Goal: Use online tool/utility: Use online tool/utility

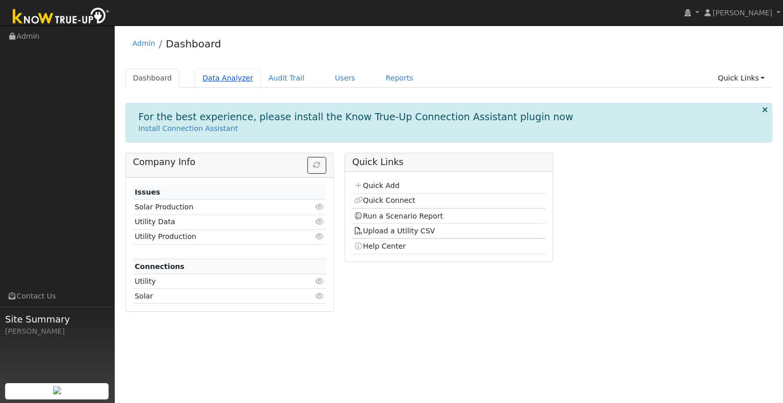
click at [232, 75] on link "Data Analyzer" at bounding box center [228, 78] width 66 height 19
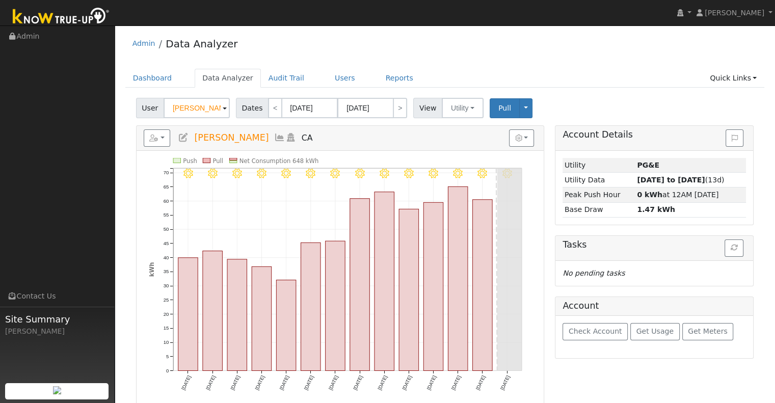
click at [224, 109] on span at bounding box center [225, 109] width 4 height 12
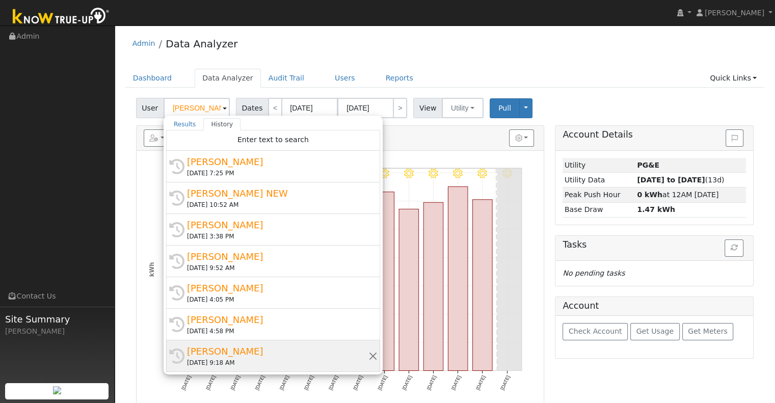
click at [223, 348] on div "Donna Breton" at bounding box center [277, 351] width 181 height 14
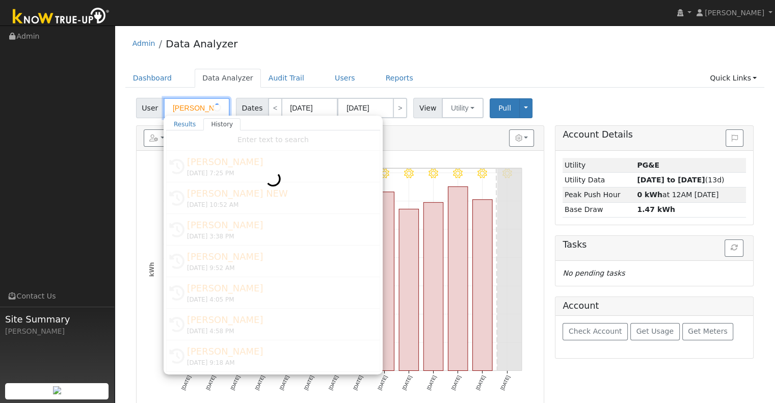
type input "[PERSON_NAME]"
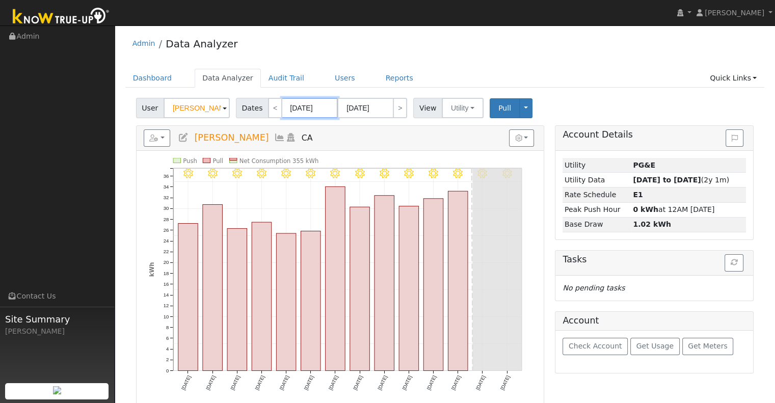
click at [305, 101] on input "08/14/2025" at bounding box center [310, 108] width 56 height 20
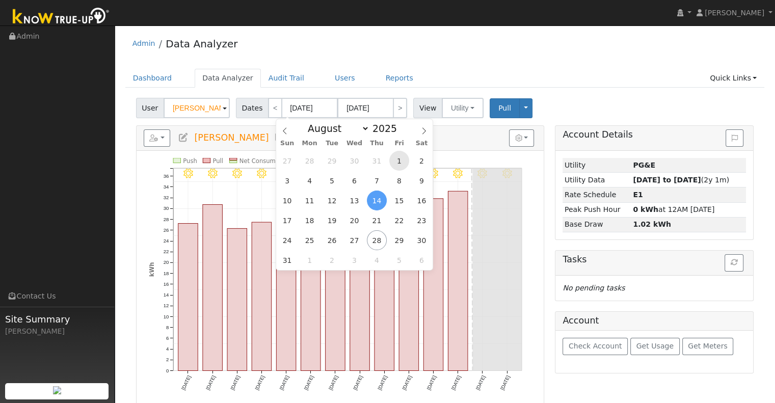
click at [404, 162] on span "1" at bounding box center [399, 161] width 20 height 20
type input "08/01/2025"
type input "08/31/2025"
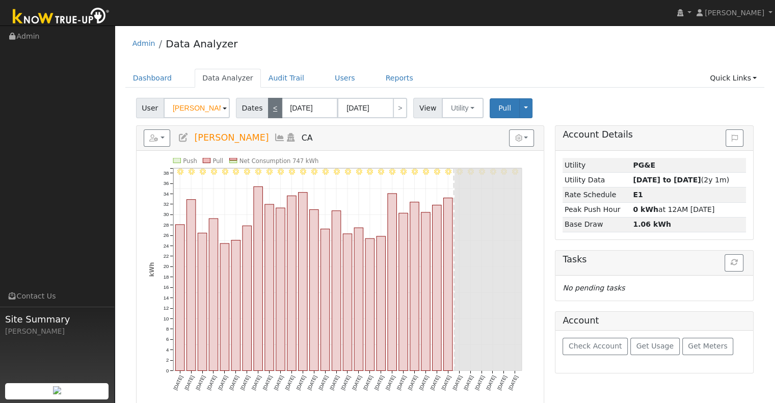
click at [274, 109] on link "<" at bounding box center [275, 108] width 14 height 20
type input "07/01/2025"
type input "07/31/2025"
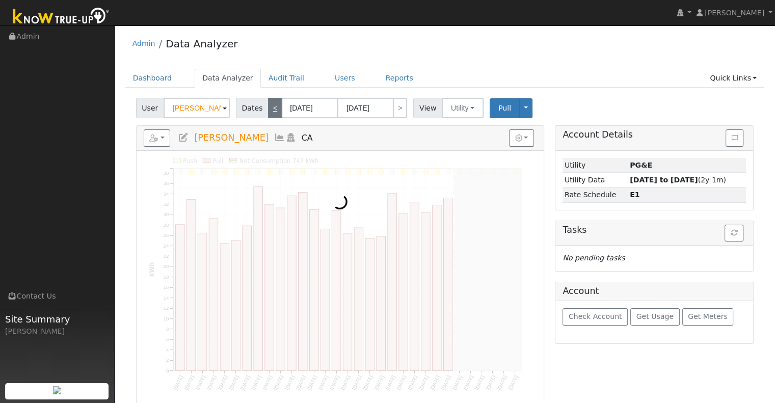
click at [274, 109] on link "<" at bounding box center [275, 108] width 14 height 20
type input "06/01/2025"
type input "06/30/2025"
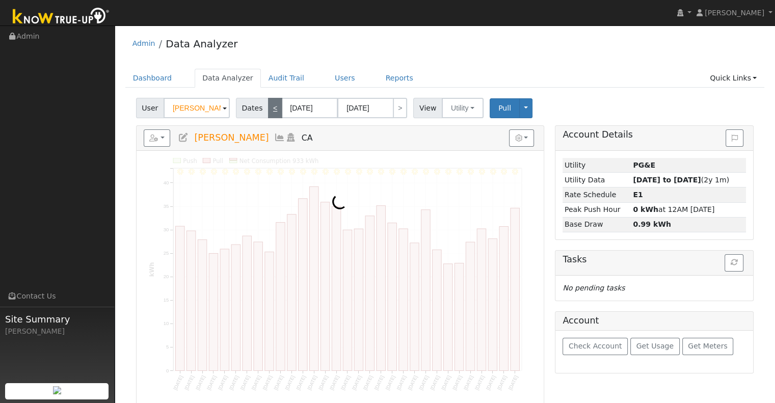
click at [274, 109] on link "<" at bounding box center [275, 108] width 14 height 20
type input "05/01/2025"
type input "05/31/2025"
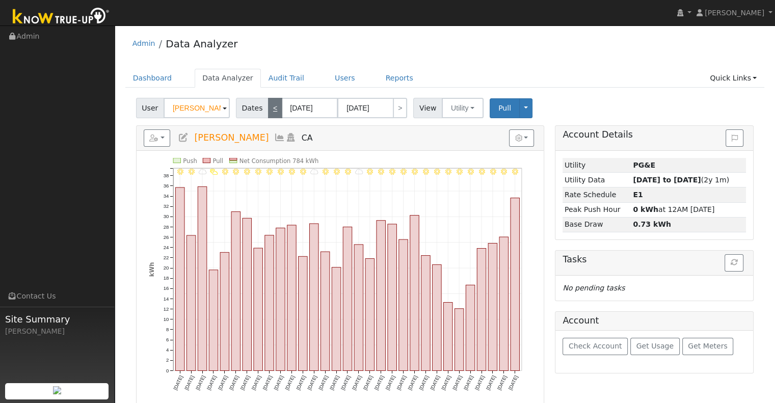
click at [274, 109] on link "<" at bounding box center [275, 108] width 14 height 20
type input "04/01/2025"
type input "04/30/2025"
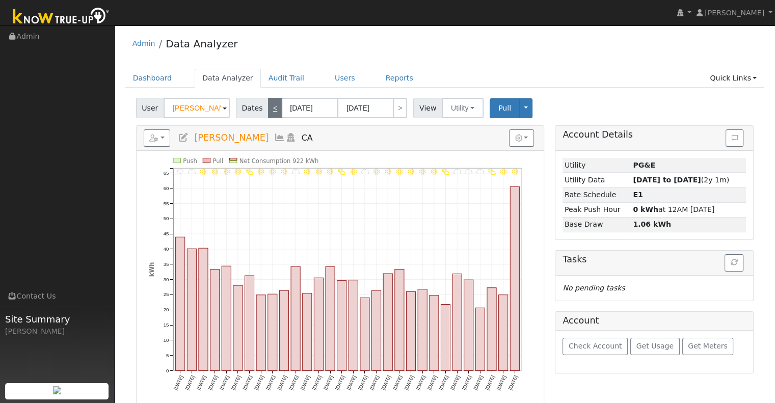
click at [274, 109] on link "<" at bounding box center [275, 108] width 14 height 20
type input "03/01/2025"
type input "03/31/2025"
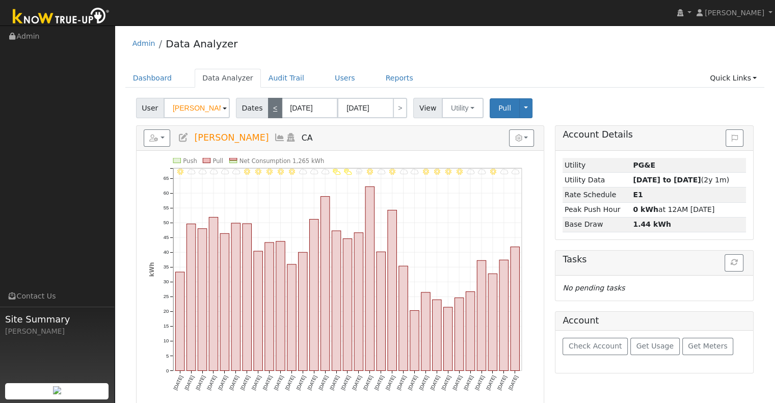
click at [273, 104] on link "<" at bounding box center [275, 108] width 14 height 20
type input "02/01/2025"
type input "02/28/2025"
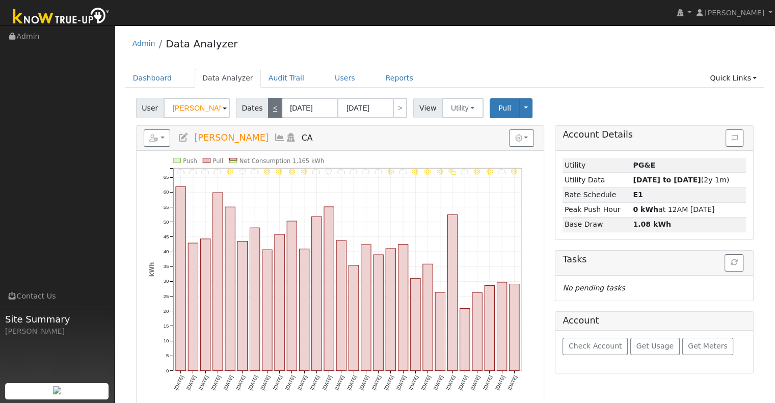
click at [268, 105] on link "<" at bounding box center [275, 108] width 14 height 20
type input "01/01/2025"
type input "01/31/2025"
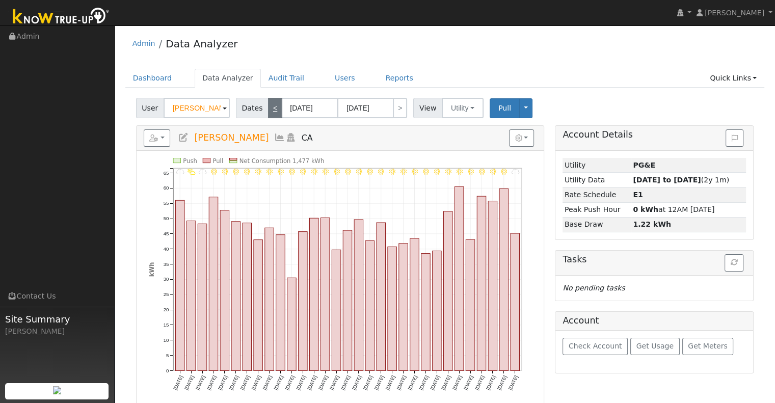
click at [268, 105] on link "<" at bounding box center [275, 108] width 14 height 20
type input "12/01/2024"
type input "12/31/2024"
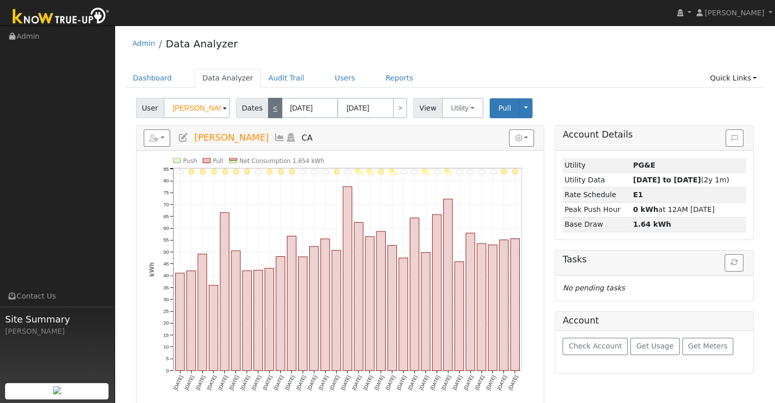
click at [268, 107] on link "<" at bounding box center [275, 108] width 14 height 20
type input "11/01/2024"
type input "11/30/2024"
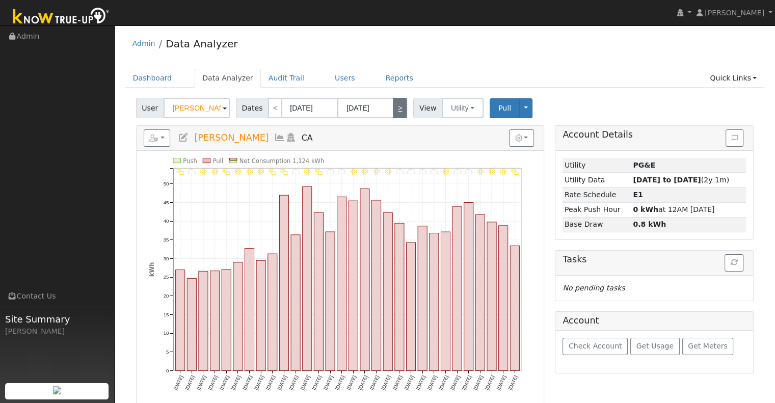
click at [393, 108] on link ">" at bounding box center [400, 108] width 14 height 20
type input "12/01/2024"
type input "12/31/2024"
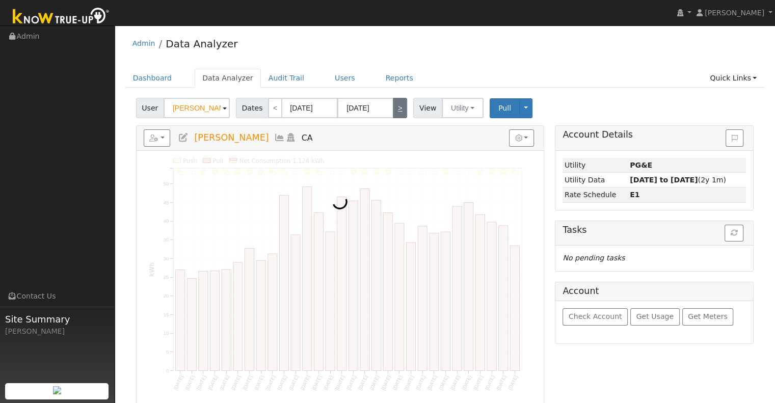
click at [393, 108] on link ">" at bounding box center [400, 108] width 14 height 20
type input "01/01/2025"
type input "01/31/2025"
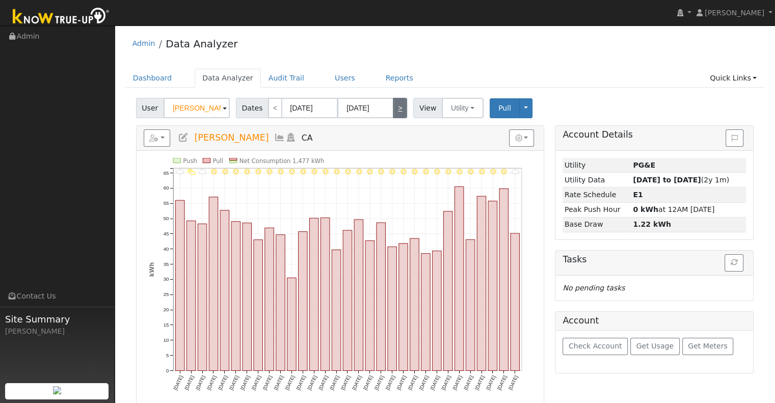
click at [393, 108] on link ">" at bounding box center [400, 108] width 14 height 20
type input "02/01/2025"
type input "02/28/2025"
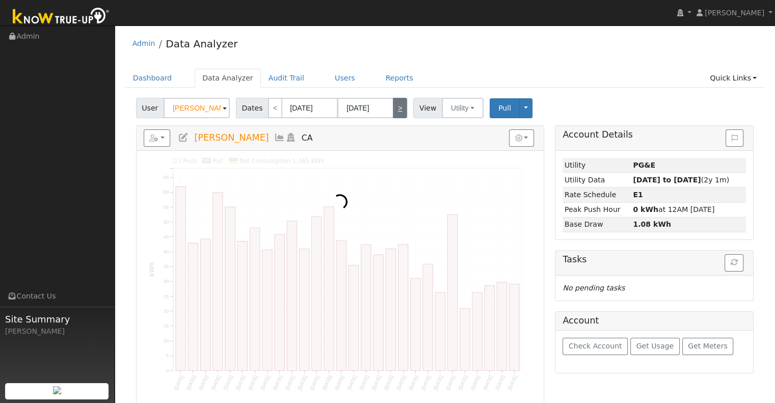
click at [393, 108] on link ">" at bounding box center [400, 108] width 14 height 20
type input "03/01/2025"
type input "03/31/2025"
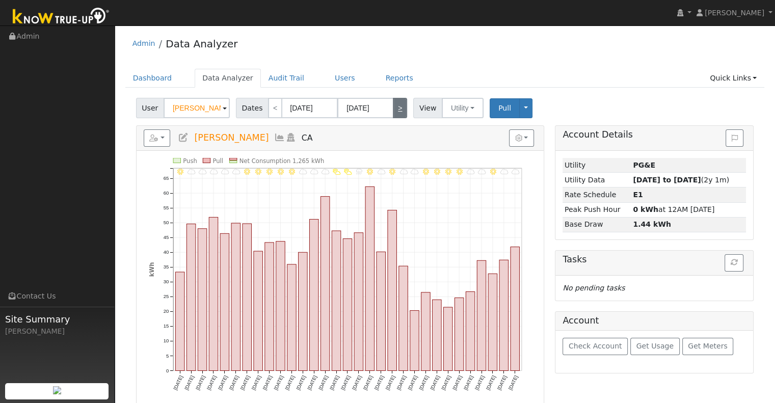
click at [393, 103] on link ">" at bounding box center [400, 108] width 14 height 20
type input "04/01/2025"
type input "04/30/2025"
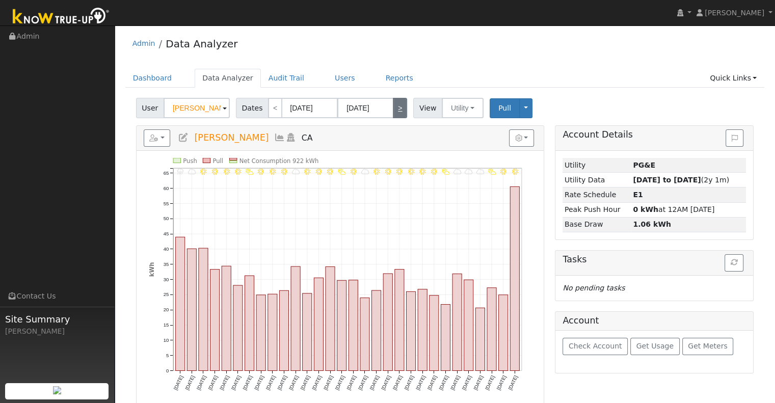
click at [393, 112] on link ">" at bounding box center [400, 108] width 14 height 20
type input "05/01/2025"
type input "05/31/2025"
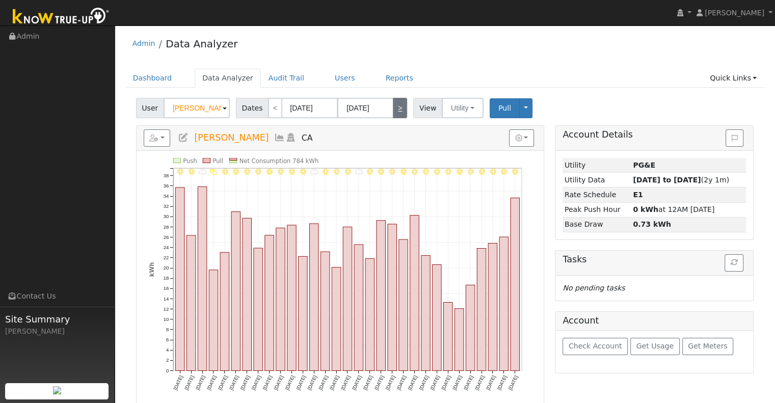
click at [399, 109] on link ">" at bounding box center [400, 108] width 14 height 20
type input "06/01/2025"
type input "06/30/2025"
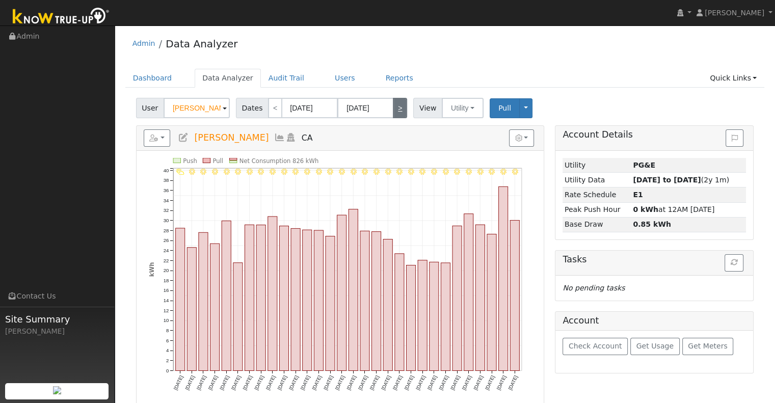
click at [399, 109] on link ">" at bounding box center [400, 108] width 14 height 20
type input "07/01/2025"
type input "07/31/2025"
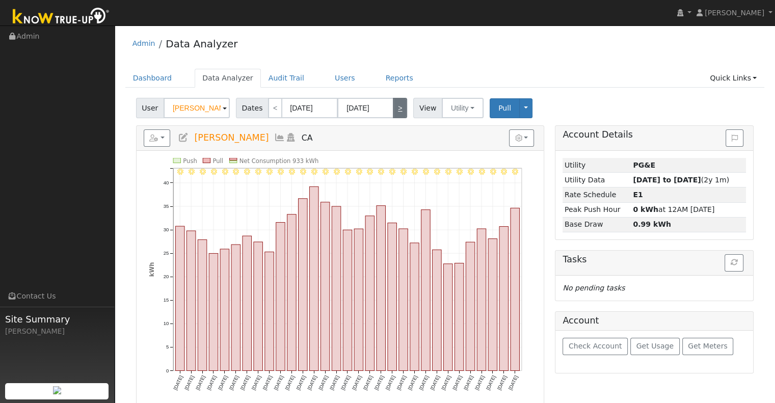
click at [395, 105] on link ">" at bounding box center [400, 108] width 14 height 20
type input "08/01/2025"
type input "08/31/2025"
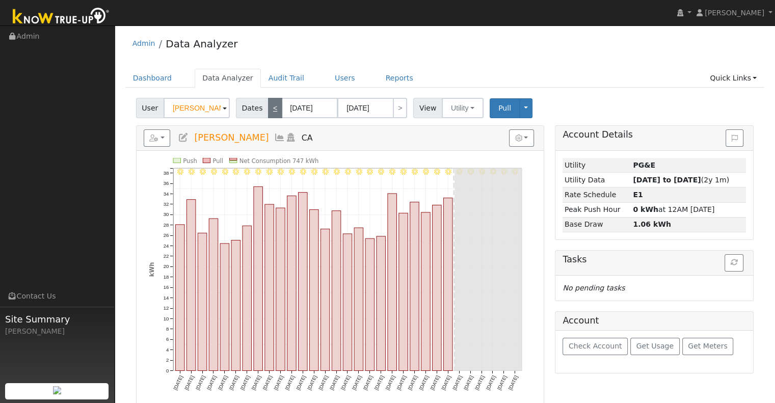
click at [268, 105] on link "<" at bounding box center [275, 108] width 14 height 20
type input "07/01/2025"
type input "07/31/2025"
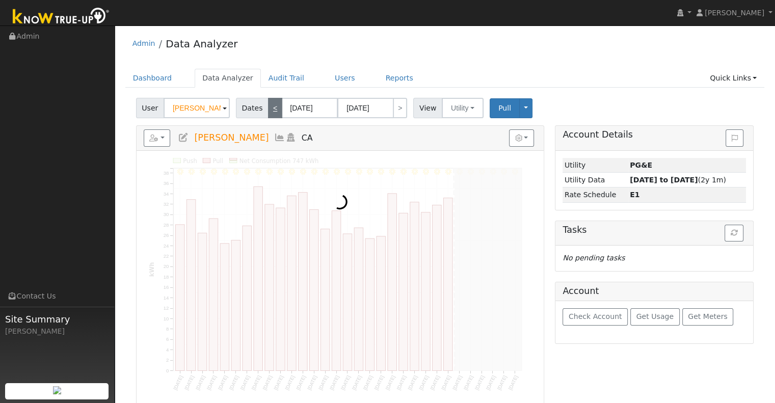
click at [268, 105] on link "<" at bounding box center [275, 108] width 14 height 20
type input "06/01/2025"
type input "06/30/2025"
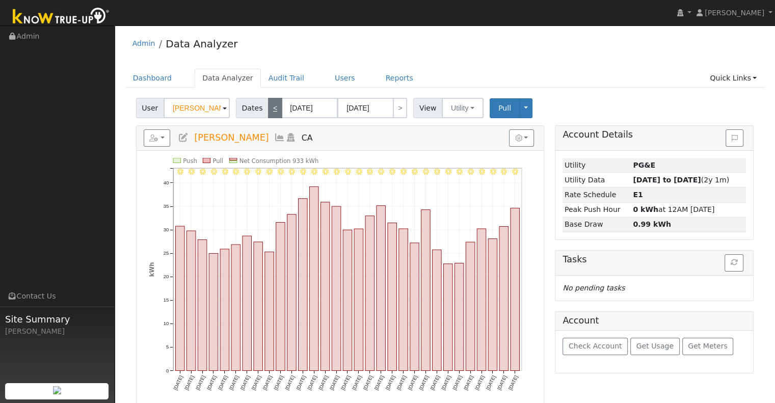
click at [268, 105] on link "<" at bounding box center [275, 108] width 14 height 20
type input "05/01/2025"
type input "05/31/2025"
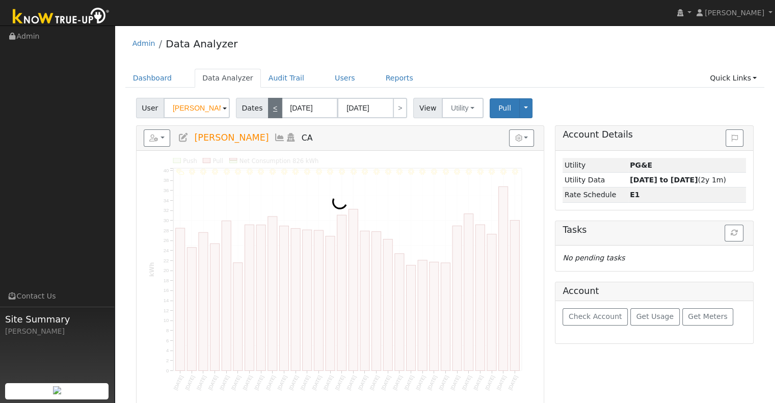
click at [268, 105] on link "<" at bounding box center [275, 108] width 14 height 20
type input "04/01/2025"
type input "04/30/2025"
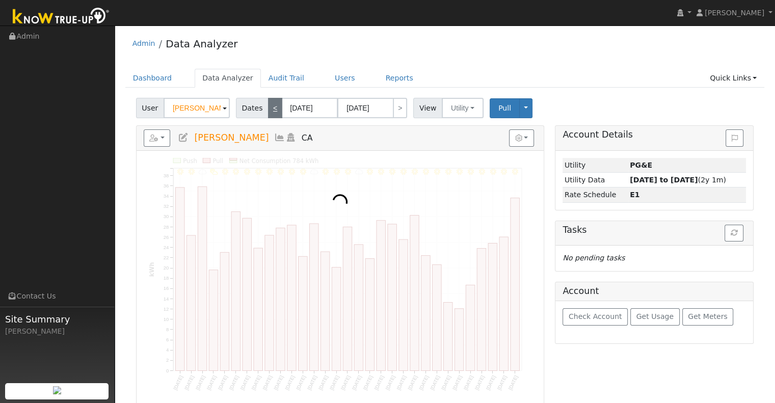
click at [268, 105] on link "<" at bounding box center [275, 108] width 14 height 20
type input "03/01/2025"
type input "03/31/2025"
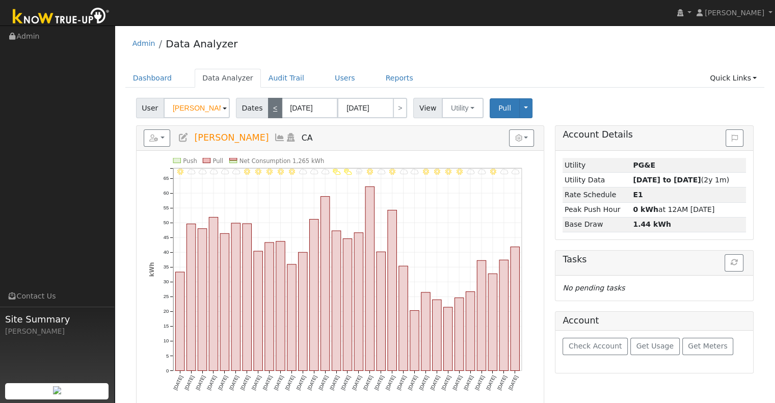
click at [268, 105] on link "<" at bounding box center [275, 108] width 14 height 20
type input "02/01/2025"
type input "02/28/2025"
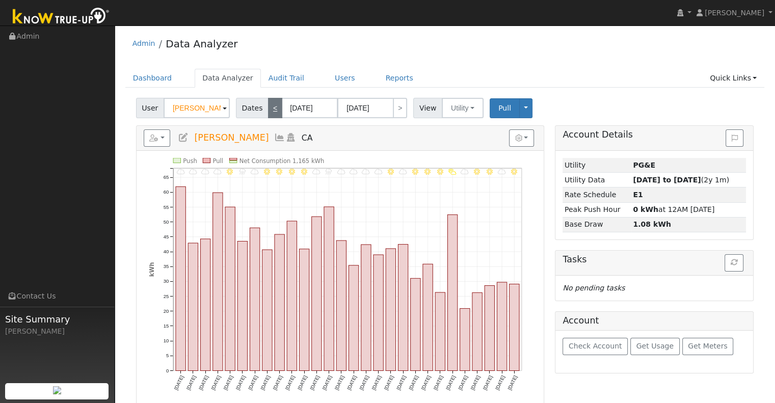
click at [268, 105] on link "<" at bounding box center [275, 108] width 14 height 20
type input "01/01/2025"
type input "01/31/2025"
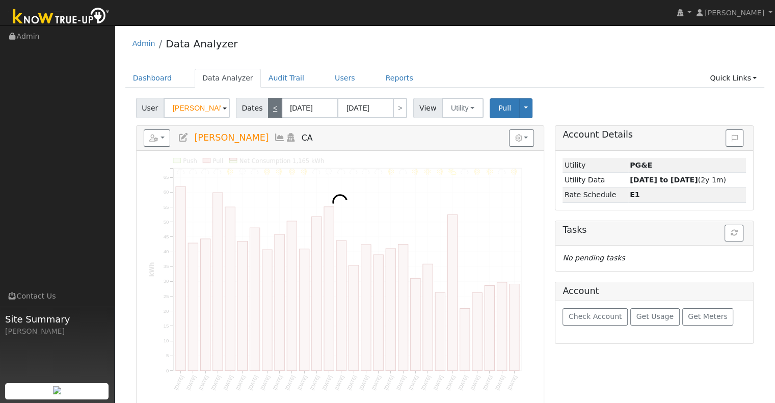
click at [268, 105] on link "<" at bounding box center [275, 108] width 14 height 20
type input "12/01/2024"
type input "12/31/2024"
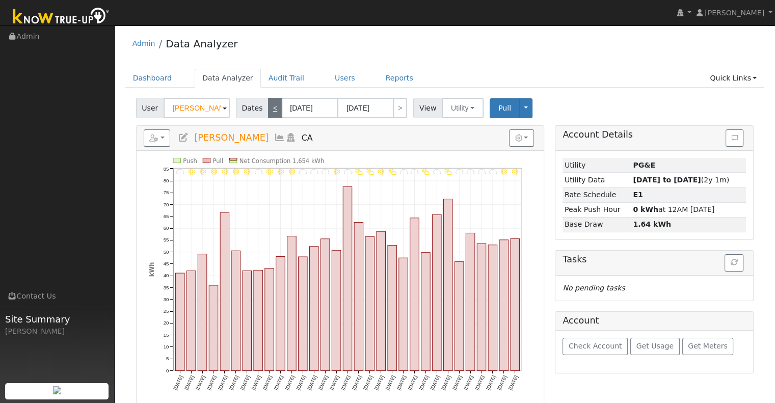
click at [268, 105] on link "<" at bounding box center [275, 108] width 14 height 20
type input "11/01/2024"
type input "11/30/2024"
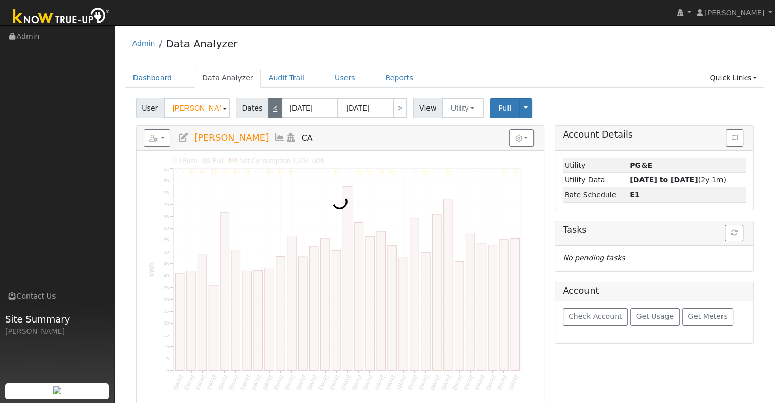
click at [268, 105] on link "<" at bounding box center [275, 108] width 14 height 20
type input "10/01/2024"
type input "10/31/2024"
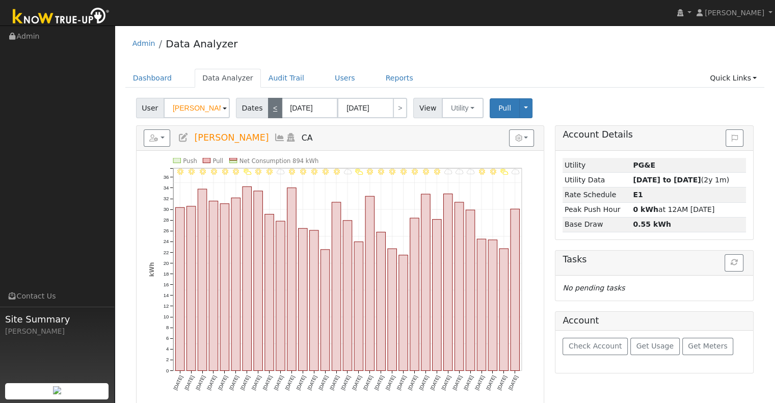
click at [268, 105] on link "<" at bounding box center [275, 108] width 14 height 20
type input "09/01/2024"
type input "09/30/2024"
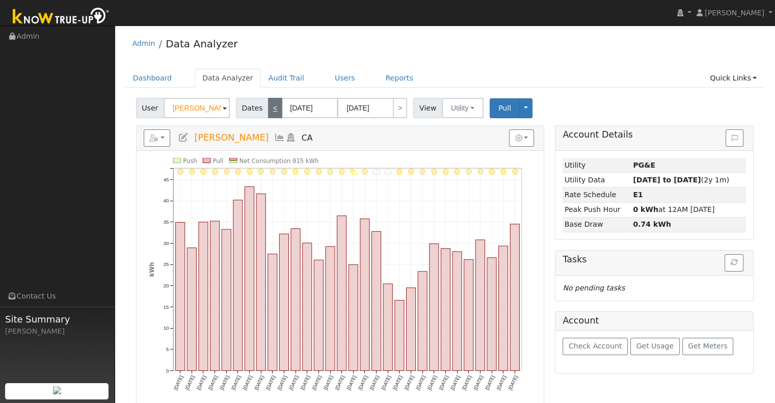
click at [268, 105] on link "<" at bounding box center [275, 108] width 14 height 20
type input "08/01/2024"
type input "08/31/2024"
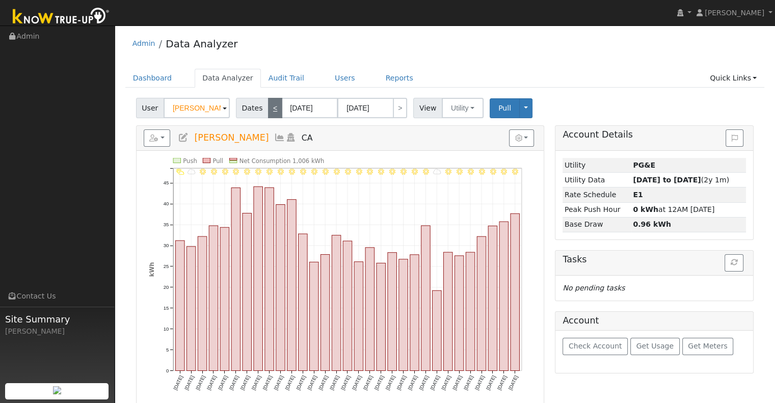
click at [271, 109] on link "<" at bounding box center [275, 108] width 14 height 20
type input "07/01/2024"
type input "07/31/2024"
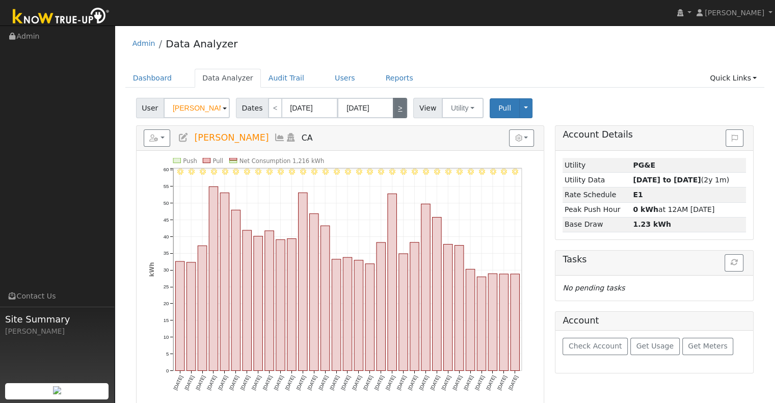
click at [393, 102] on link ">" at bounding box center [400, 108] width 14 height 20
type input "08/01/2024"
type input "08/31/2024"
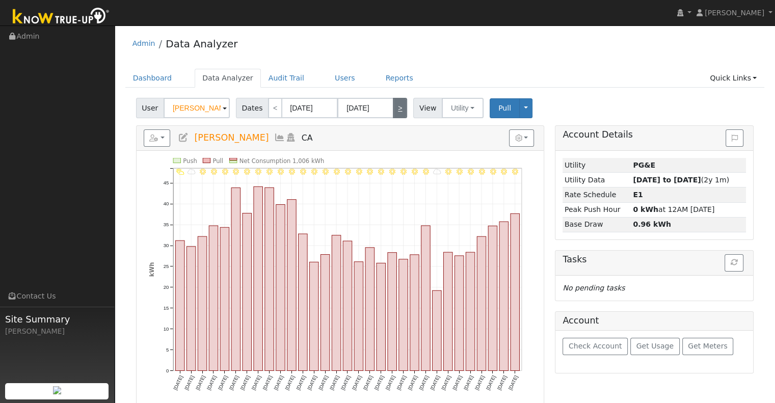
click at [393, 102] on link ">" at bounding box center [400, 108] width 14 height 20
type input "09/01/2024"
type input "09/30/2024"
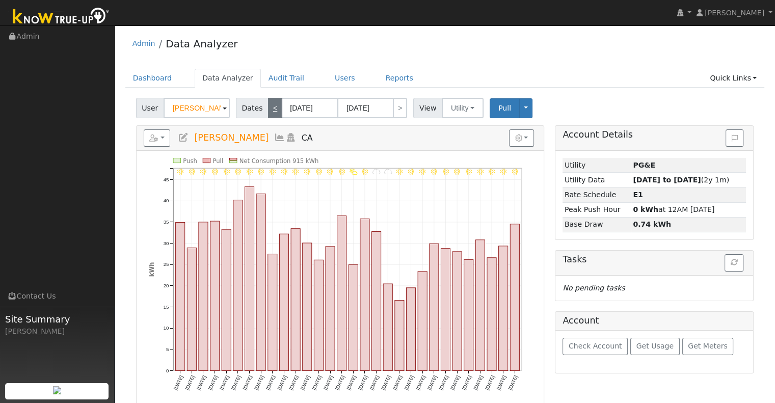
click at [269, 109] on link "<" at bounding box center [275, 108] width 14 height 20
type input "08/01/2024"
type input "08/31/2024"
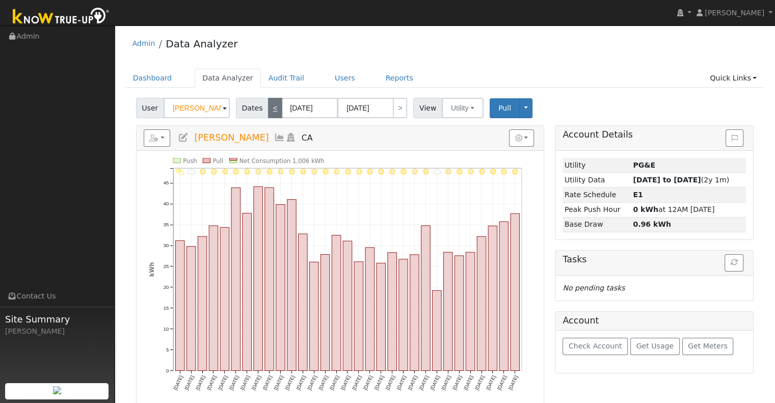
click at [269, 109] on link "<" at bounding box center [275, 108] width 14 height 20
type input "07/01/2024"
type input "07/31/2024"
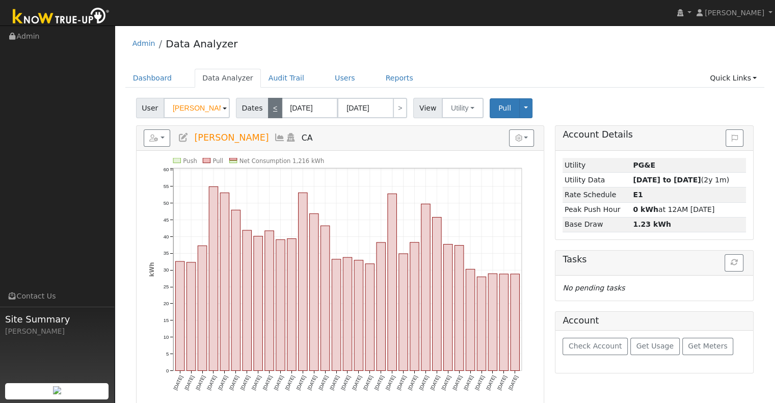
click at [269, 109] on link "<" at bounding box center [275, 108] width 14 height 20
type input "06/01/2024"
type input "06/30/2024"
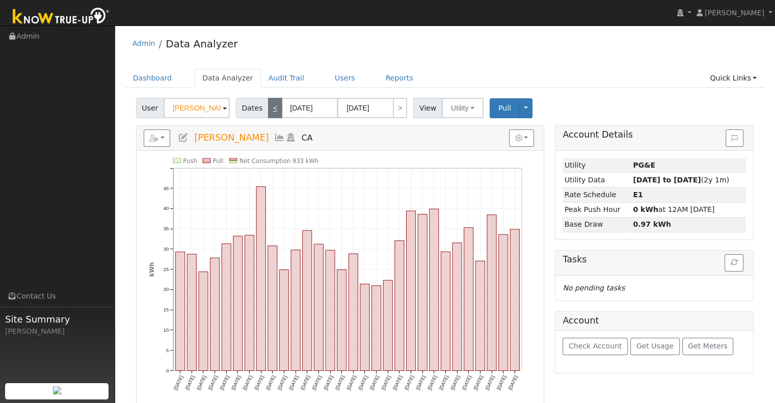
click at [269, 109] on link "<" at bounding box center [275, 108] width 14 height 20
type input "05/01/2024"
type input "05/31/2024"
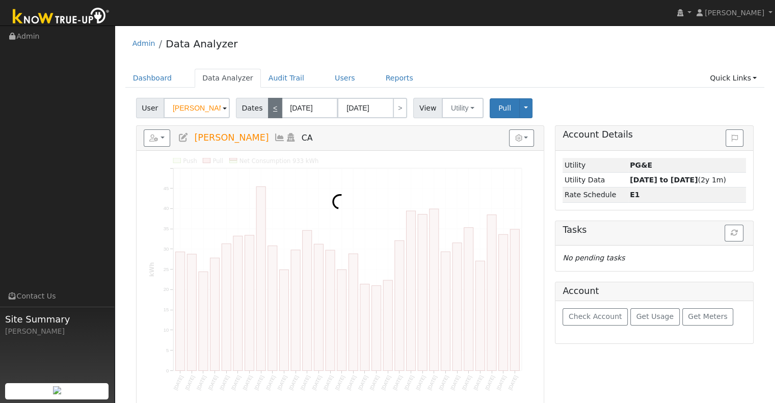
click at [269, 109] on link "<" at bounding box center [275, 108] width 14 height 20
type input "04/01/2024"
type input "04/30/2024"
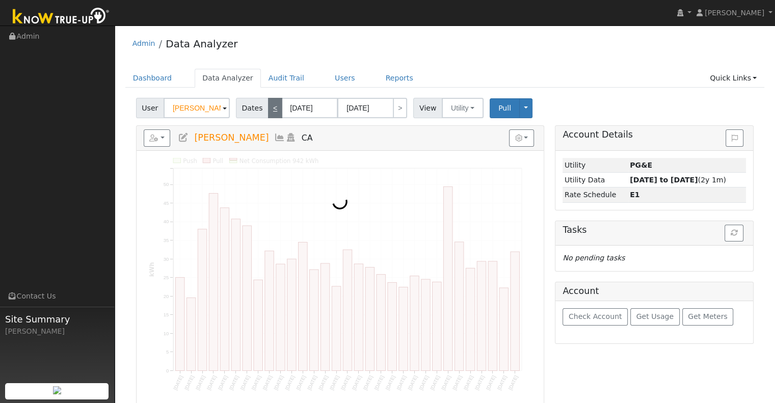
click at [269, 109] on link "<" at bounding box center [275, 108] width 14 height 20
type input "03/01/2024"
type input "03/31/2024"
click at [269, 109] on link "<" at bounding box center [275, 108] width 14 height 20
type input "02/01/2024"
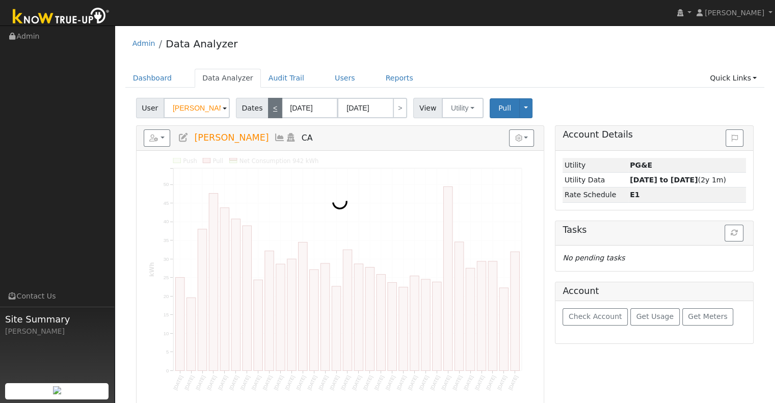
type input "02/29/2024"
click at [269, 109] on link "<" at bounding box center [275, 108] width 14 height 20
type input "01/01/2024"
type input "01/31/2024"
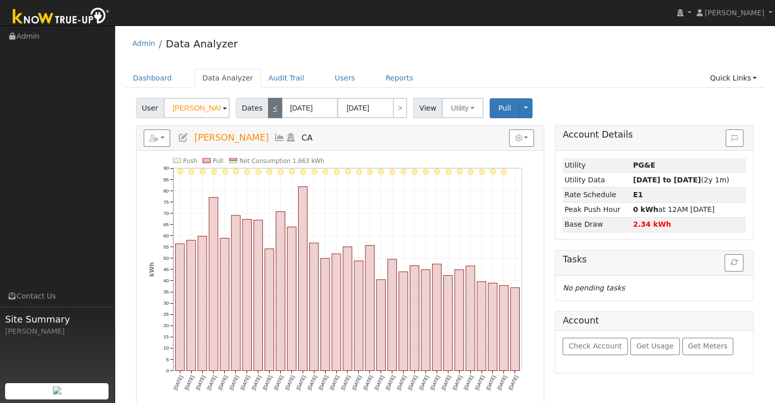
click at [271, 109] on link "<" at bounding box center [275, 108] width 14 height 20
type input "12/01/2023"
type input "12/31/2023"
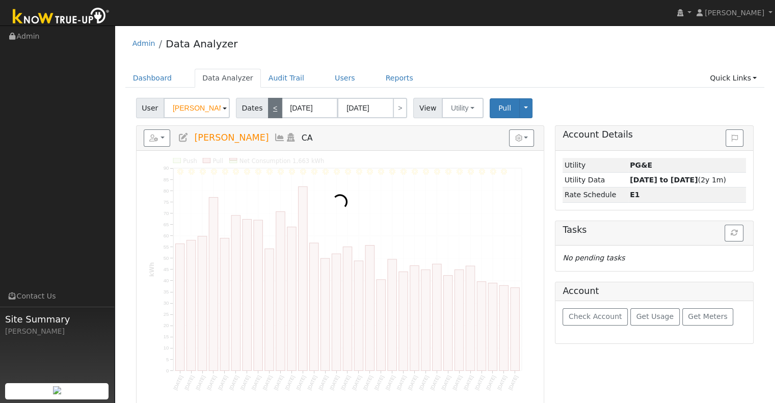
click at [271, 109] on link "<" at bounding box center [275, 108] width 14 height 20
type input "11/01/2023"
type input "11/30/2023"
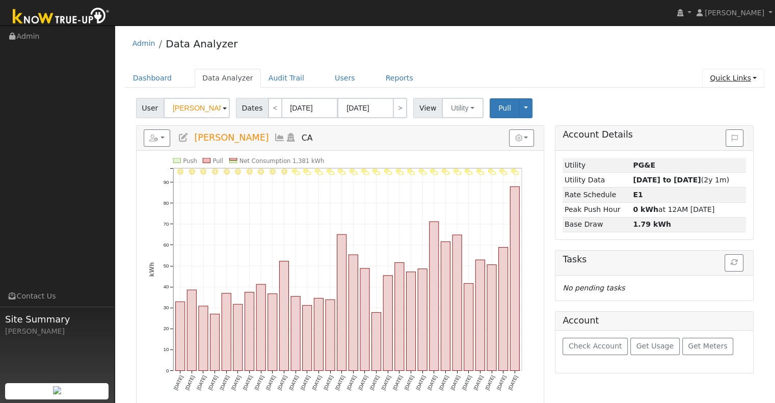
click at [711, 79] on link "Quick Links" at bounding box center [733, 78] width 62 height 19
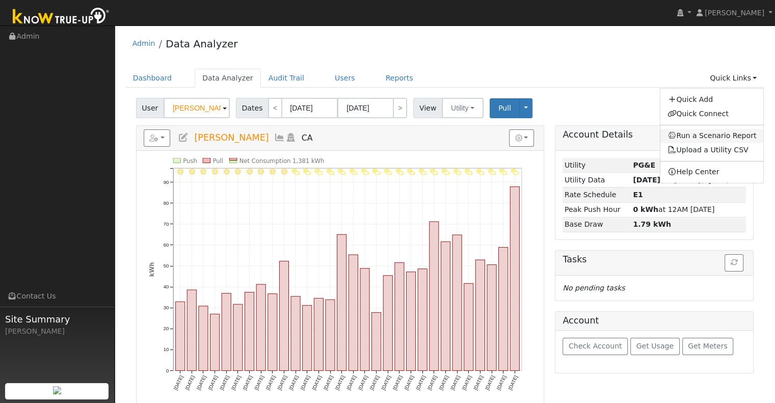
click at [708, 136] on link "Run a Scenario Report" at bounding box center [711, 136] width 103 height 14
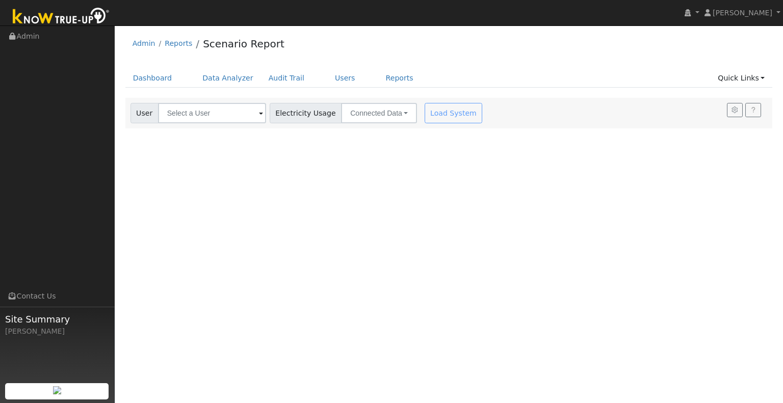
drag, startPoint x: 448, startPoint y: 118, endPoint x: 438, endPoint y: 115, distance: 10.6
click at [438, 115] on div "Load System" at bounding box center [454, 113] width 64 height 20
click at [438, 110] on div "Load System" at bounding box center [454, 113] width 64 height 20
click at [442, 118] on div "Load System" at bounding box center [454, 113] width 64 height 20
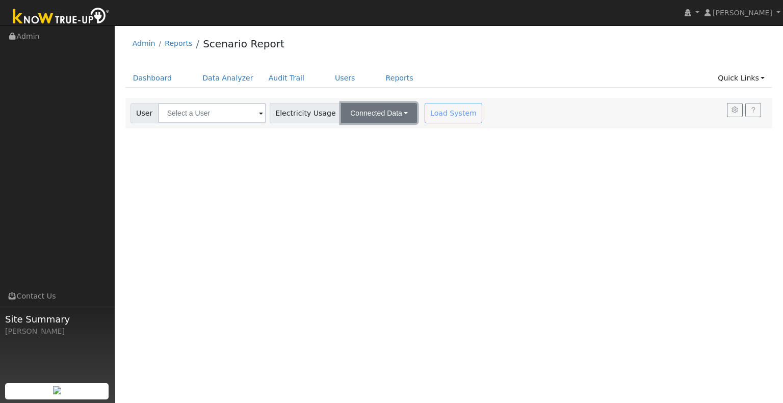
click at [356, 120] on button "Connected Data" at bounding box center [379, 113] width 76 height 20
click at [250, 124] on div "User Account Select an Ac... Electricity Usage Connected Data Connected Data Es…" at bounding box center [448, 113] width 647 height 31
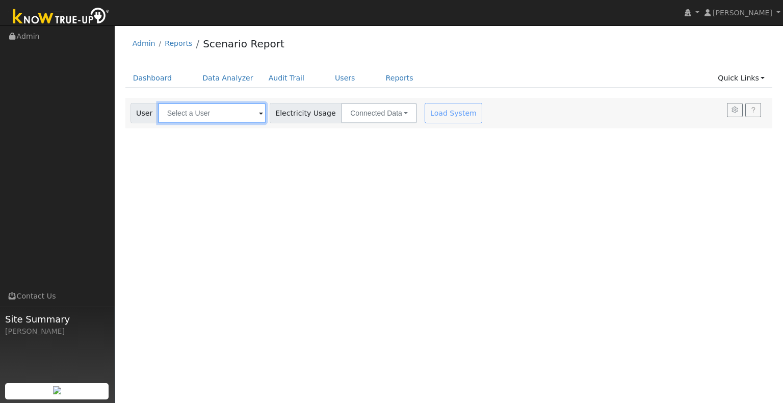
click at [246, 118] on input "text" at bounding box center [212, 113] width 108 height 20
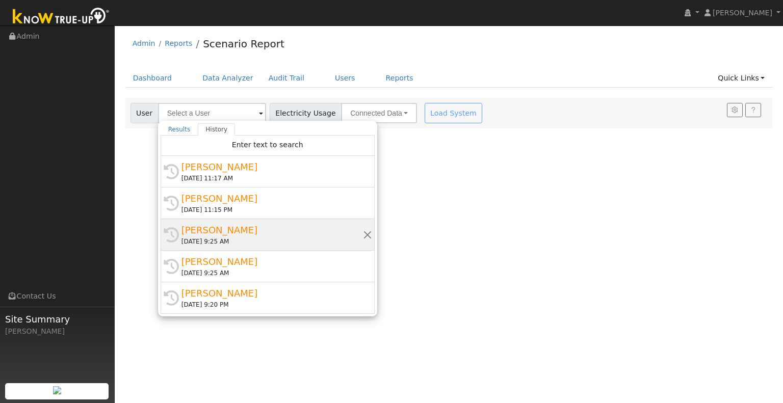
click at [233, 231] on div "[PERSON_NAME]" at bounding box center [271, 230] width 181 height 14
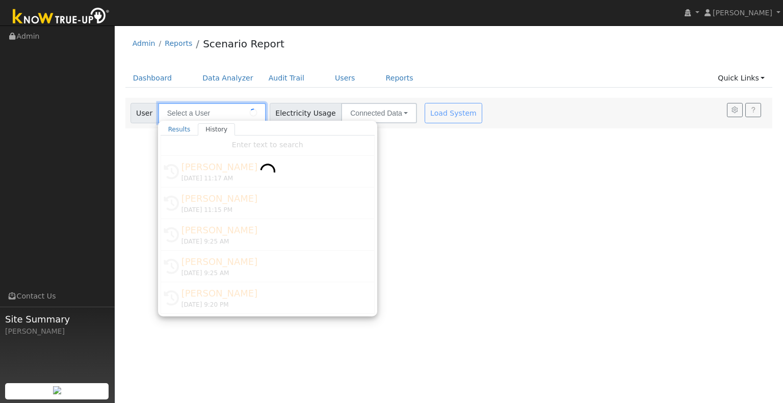
type input "[PERSON_NAME]"
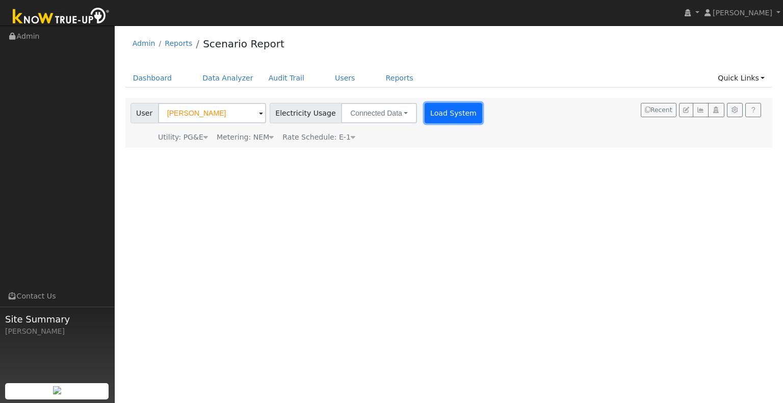
click at [434, 110] on button "Load System" at bounding box center [454, 113] width 58 height 20
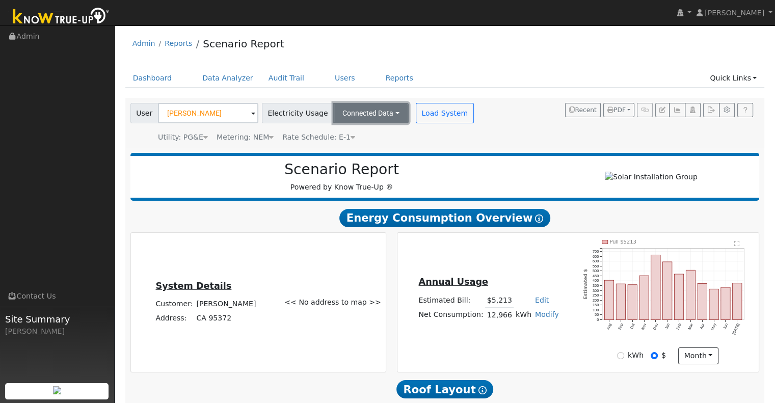
click at [387, 114] on button "Connected Data" at bounding box center [370, 113] width 75 height 20
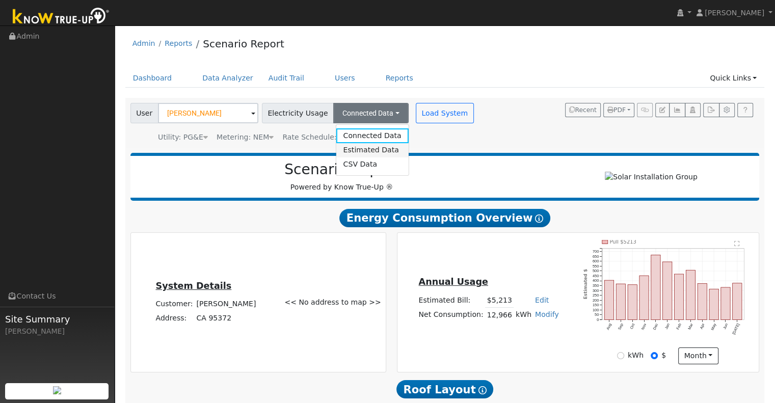
click at [357, 148] on link "Estimated Data" at bounding box center [372, 150] width 72 height 14
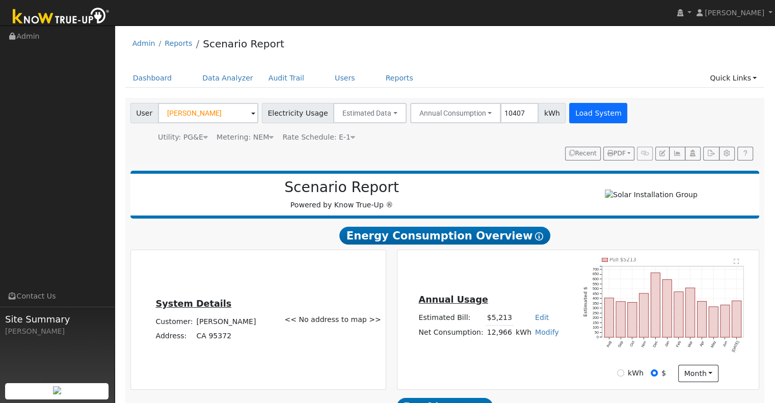
type input "10407"
click at [574, 117] on button "Load System" at bounding box center [598, 113] width 58 height 20
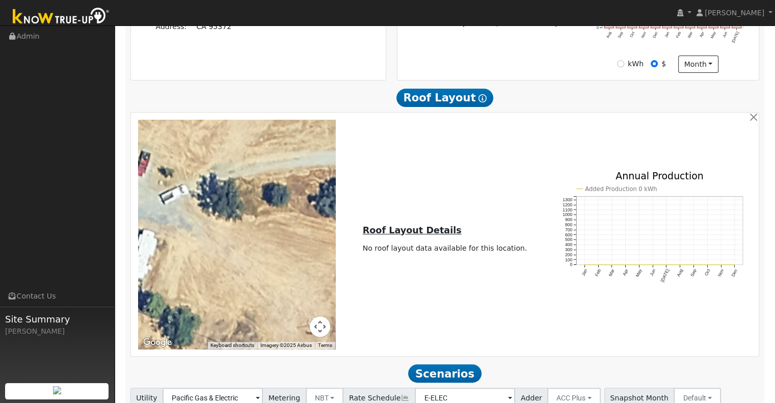
scroll to position [391, 0]
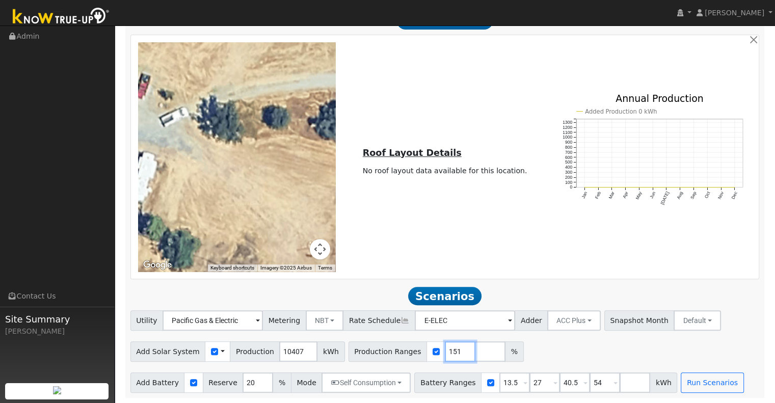
click at [446, 347] on input "151" at bounding box center [460, 351] width 31 height 20
type input "152"
click at [445, 348] on input "152" at bounding box center [460, 351] width 31 height 20
click at [499, 386] on input "13.5" at bounding box center [514, 383] width 31 height 20
type input "27"
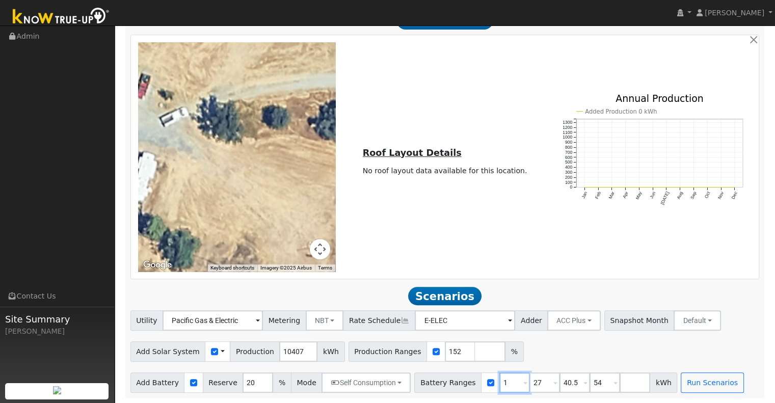
type input "40.5"
type input "54"
type input "40.5"
type input "54"
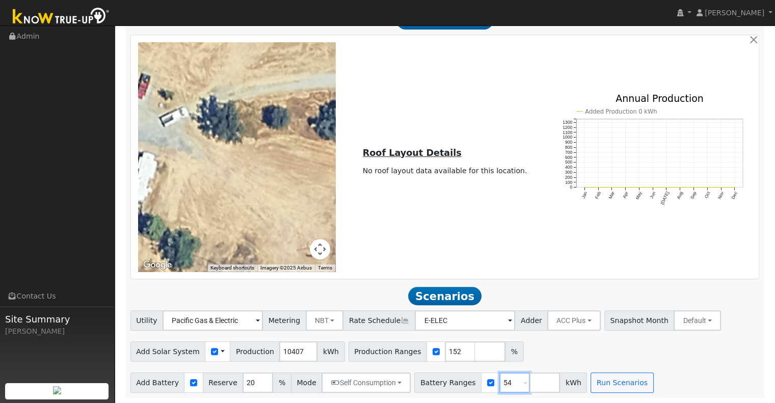
type input "5"
type input "20"
click at [475, 353] on input "number" at bounding box center [490, 351] width 31 height 20
type input "157"
click at [529, 380] on input "number" at bounding box center [544, 383] width 31 height 20
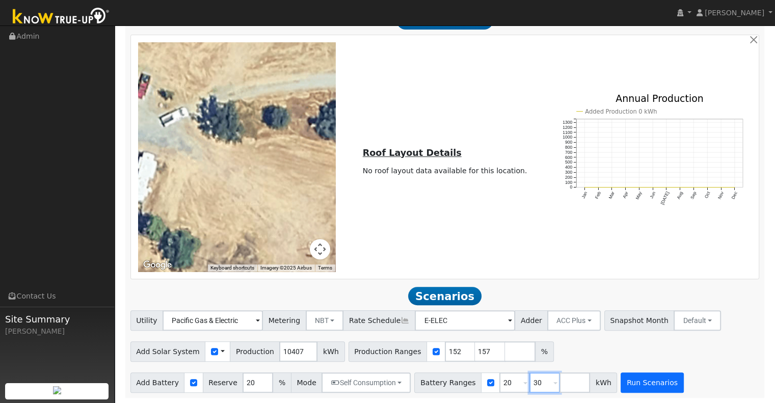
type input "30"
click at [621, 381] on button "Run Scenarios" at bounding box center [652, 383] width 63 height 20
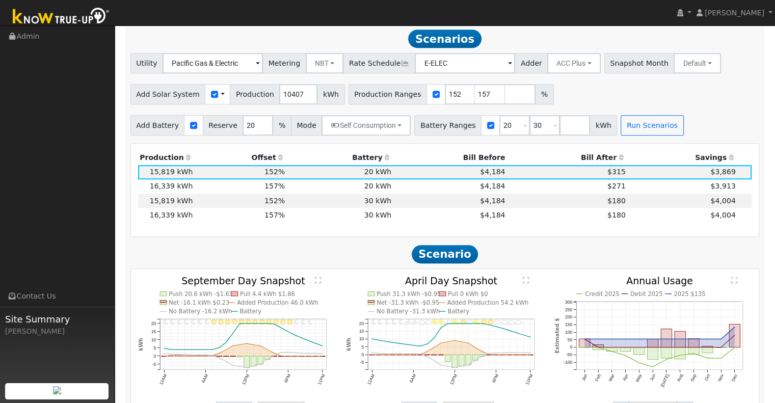
scroll to position [646, 0]
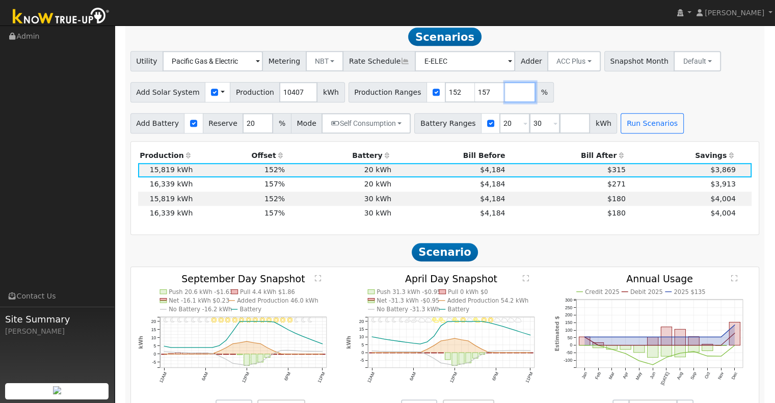
click at [505, 97] on input "number" at bounding box center [520, 92] width 31 height 20
type input "141"
type input "152"
type input "157"
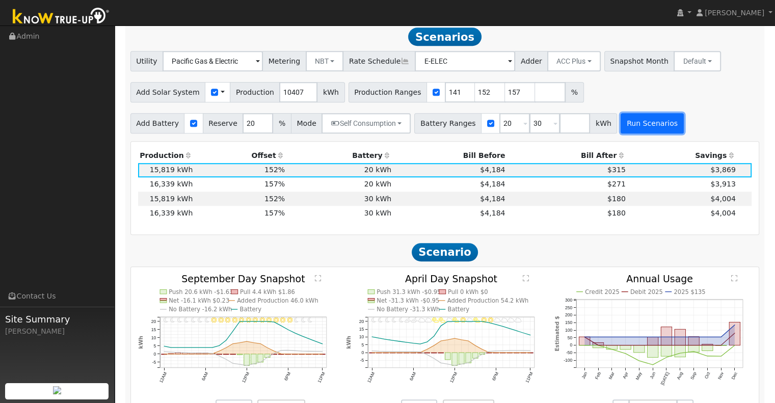
click at [621, 130] on button "Run Scenarios" at bounding box center [652, 123] width 63 height 20
